Goal: Task Accomplishment & Management: Use online tool/utility

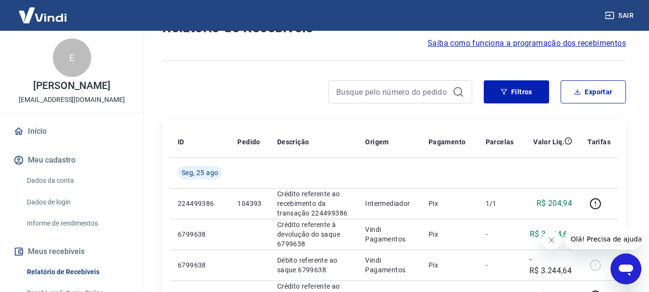
scroll to position [144, 0]
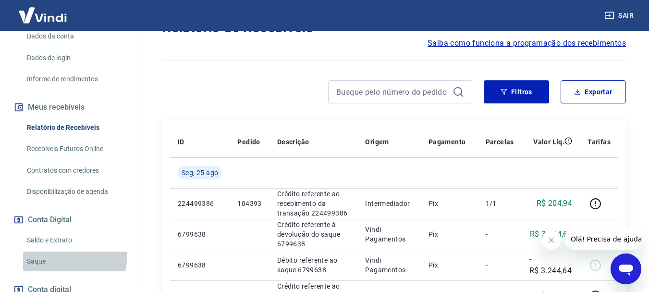
click at [55, 255] on link "Saque" at bounding box center [77, 261] width 109 height 20
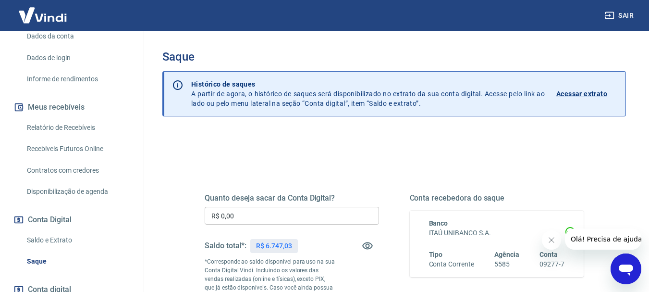
scroll to position [48, 0]
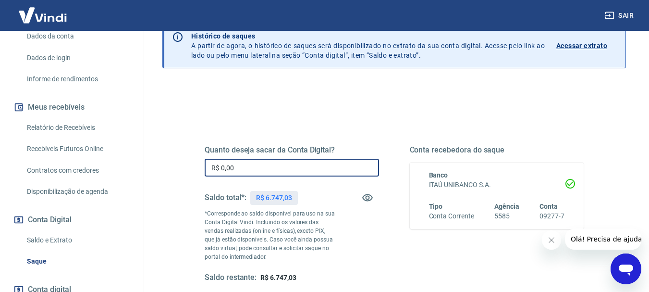
click at [290, 169] on input "R$ 0,00" at bounding box center [292, 168] width 174 height 18
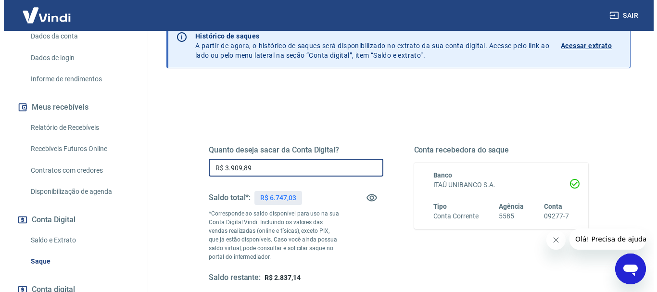
scroll to position [192, 0]
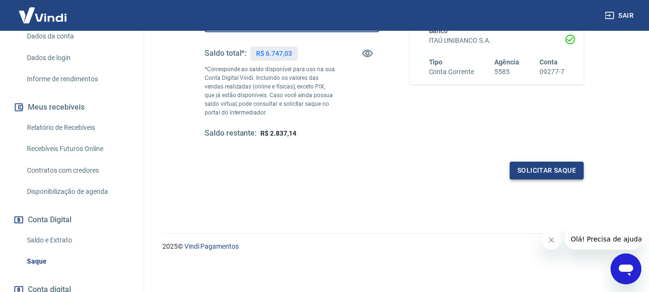
type input "R$ 3.909,89"
click at [537, 173] on button "Solicitar saque" at bounding box center [547, 170] width 74 height 18
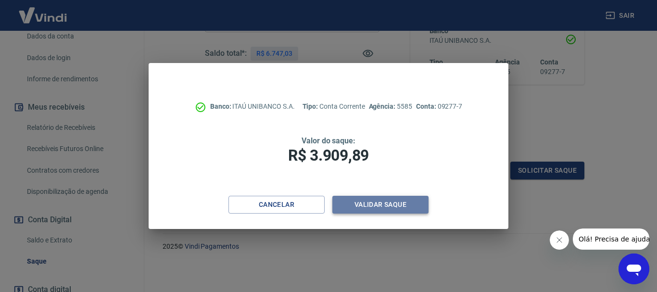
click at [382, 207] on button "Validar saque" at bounding box center [380, 205] width 96 height 18
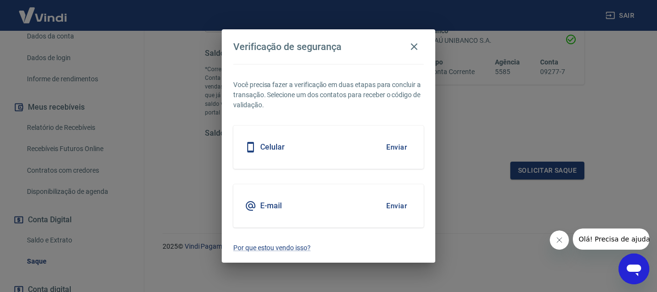
click at [342, 150] on div "Celular Enviar" at bounding box center [328, 146] width 190 height 43
click at [397, 146] on button "Enviar" at bounding box center [396, 147] width 31 height 20
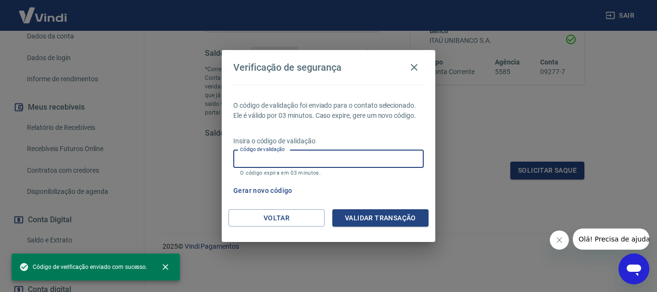
click at [364, 157] on input "Código de validação" at bounding box center [328, 159] width 190 height 18
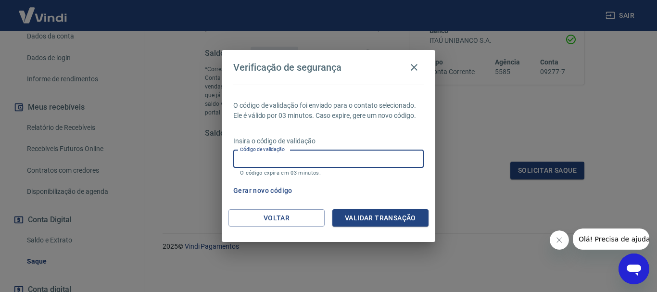
click at [307, 158] on input "Código de validação" at bounding box center [328, 159] width 190 height 18
type input "849996"
click at [374, 223] on button "Validar transação" at bounding box center [380, 218] width 96 height 18
